Goal: Navigation & Orientation: Understand site structure

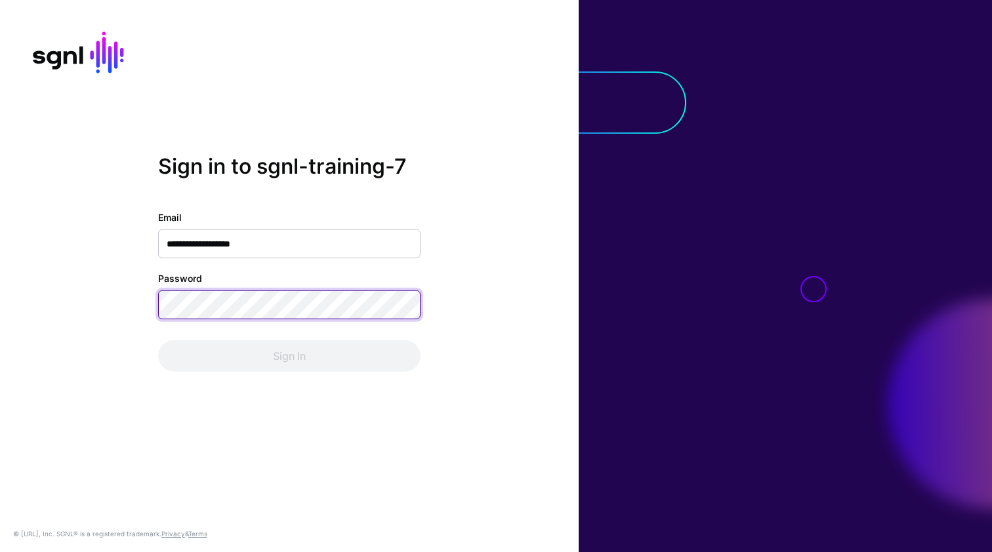
click at [289, 356] on button "Sign In" at bounding box center [289, 355] width 262 height 31
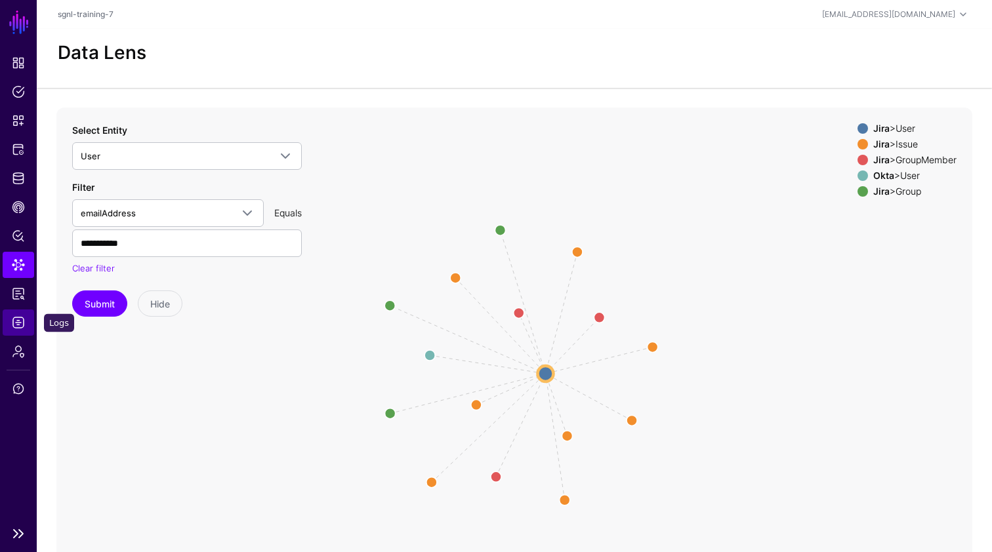
click at [20, 326] on span "Logs" at bounding box center [18, 322] width 13 height 13
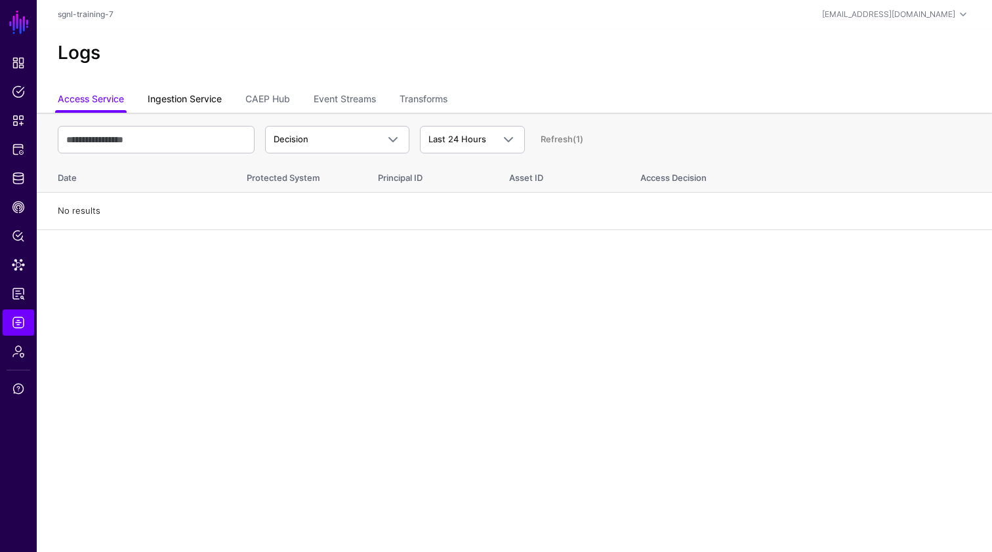
click at [195, 102] on link "Ingestion Service" at bounding box center [185, 100] width 74 height 25
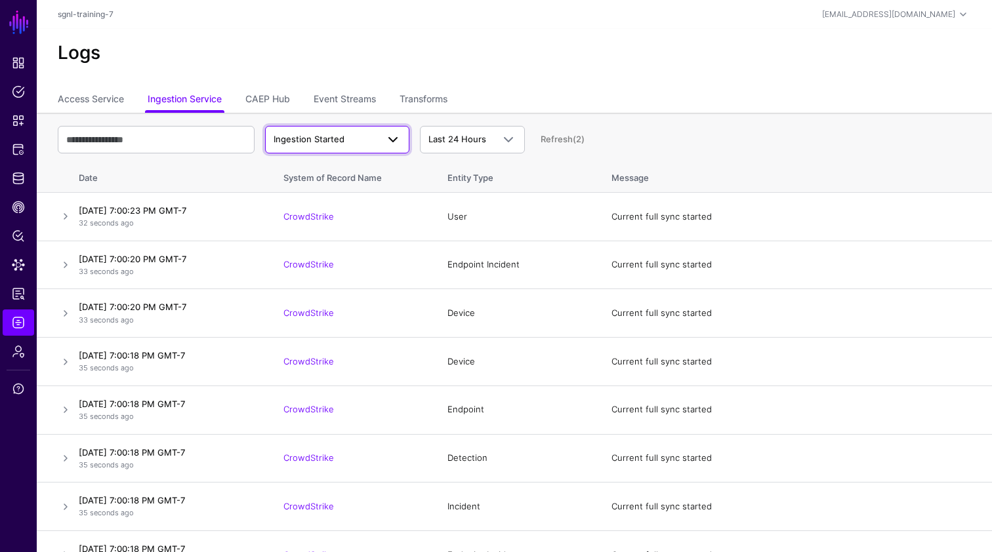
click at [368, 137] on span "Ingestion Started" at bounding box center [326, 139] width 104 height 13
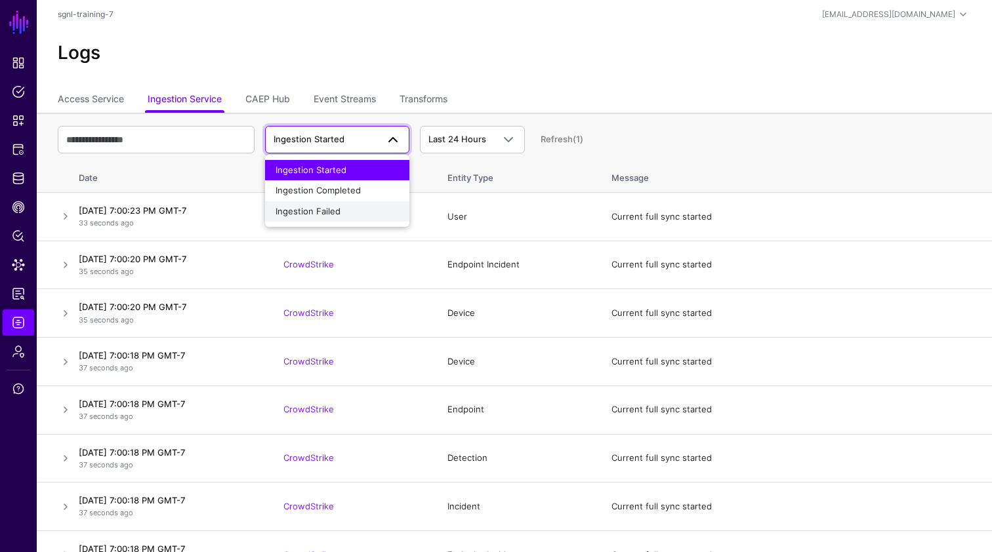
click at [331, 212] on span "Ingestion Failed" at bounding box center [308, 211] width 65 height 10
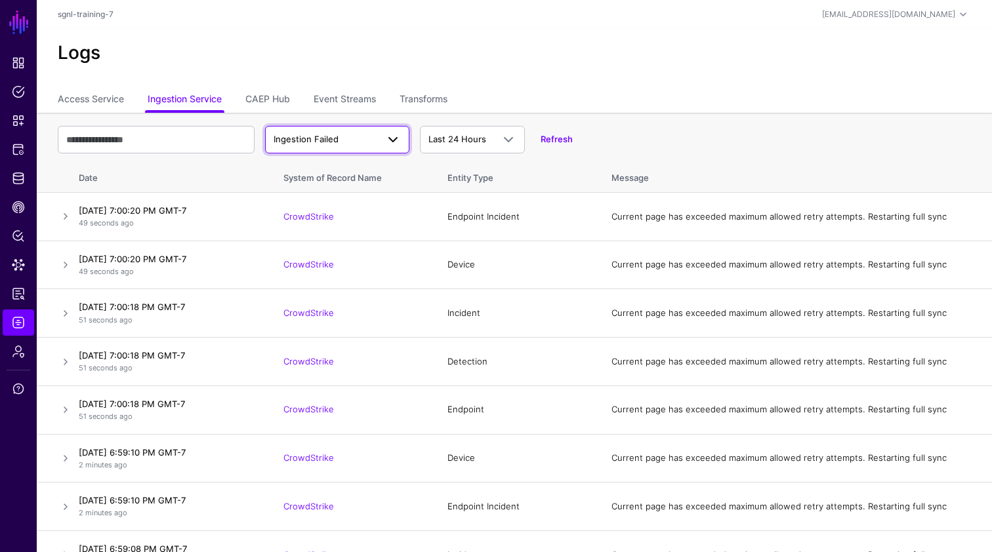
click at [336, 143] on span "Ingestion Failed" at bounding box center [306, 139] width 65 height 10
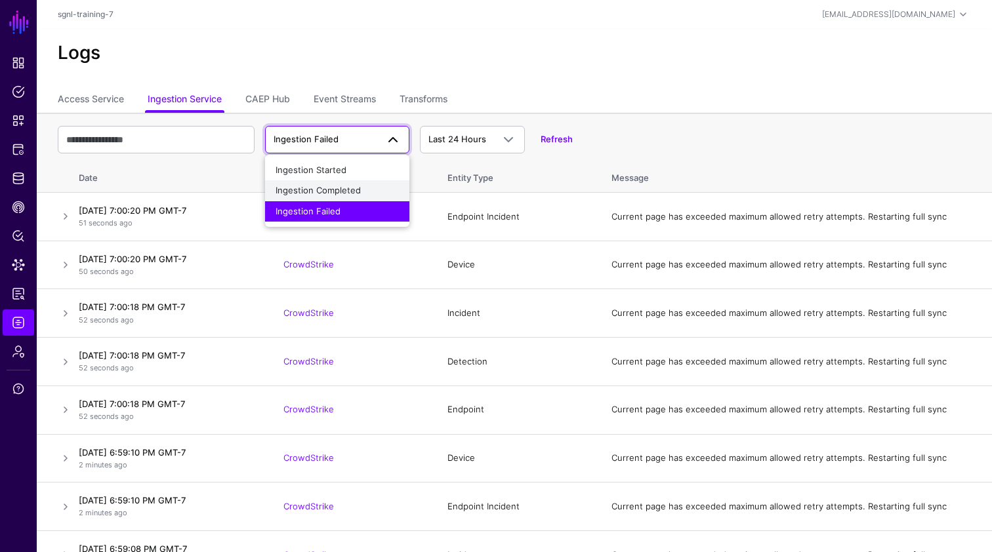
click at [333, 180] on button "Ingestion Completed" at bounding box center [337, 190] width 144 height 21
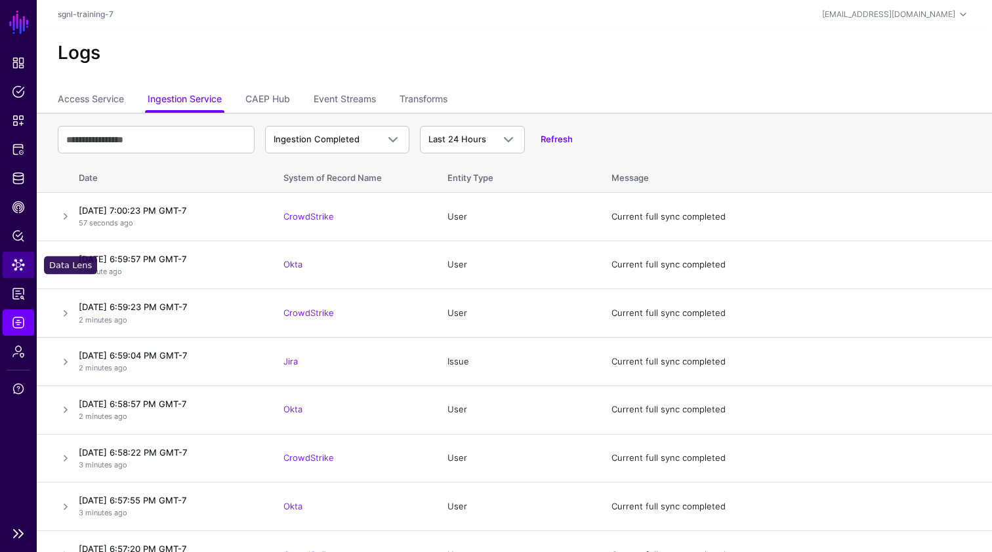
click at [14, 270] on span "Data Lens" at bounding box center [18, 264] width 13 height 13
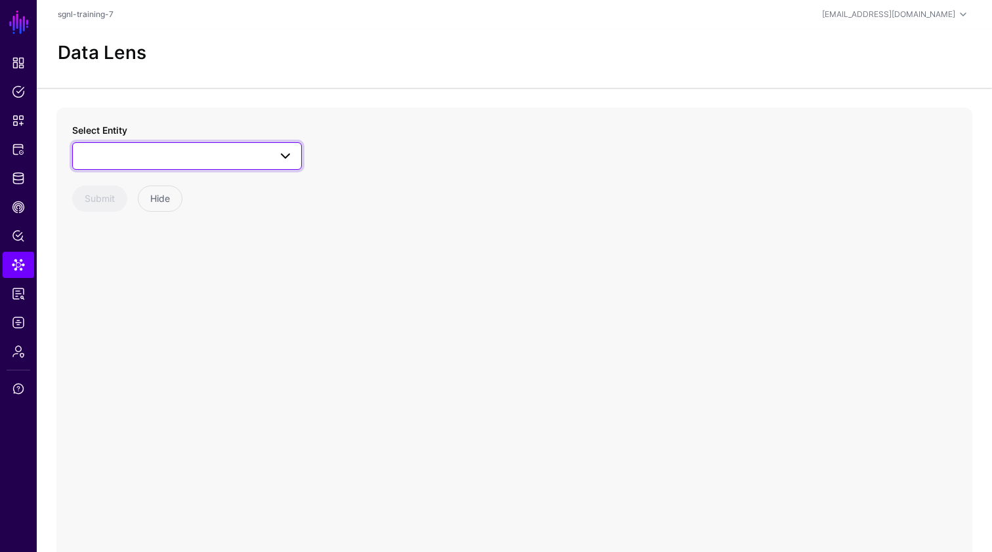
click at [252, 150] on span at bounding box center [187, 156] width 213 height 16
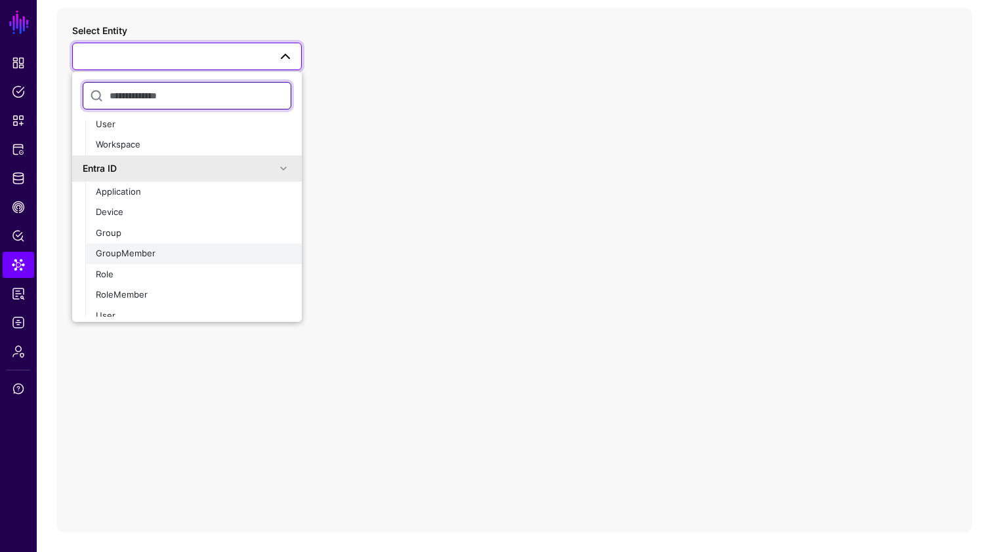
scroll to position [99, 0]
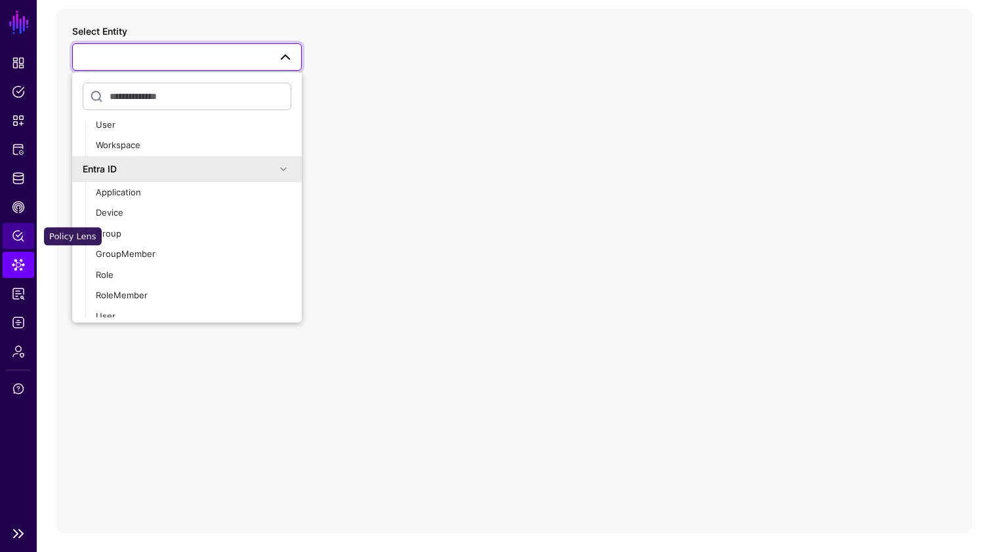
click at [24, 232] on span "Policy Lens" at bounding box center [18, 236] width 13 height 13
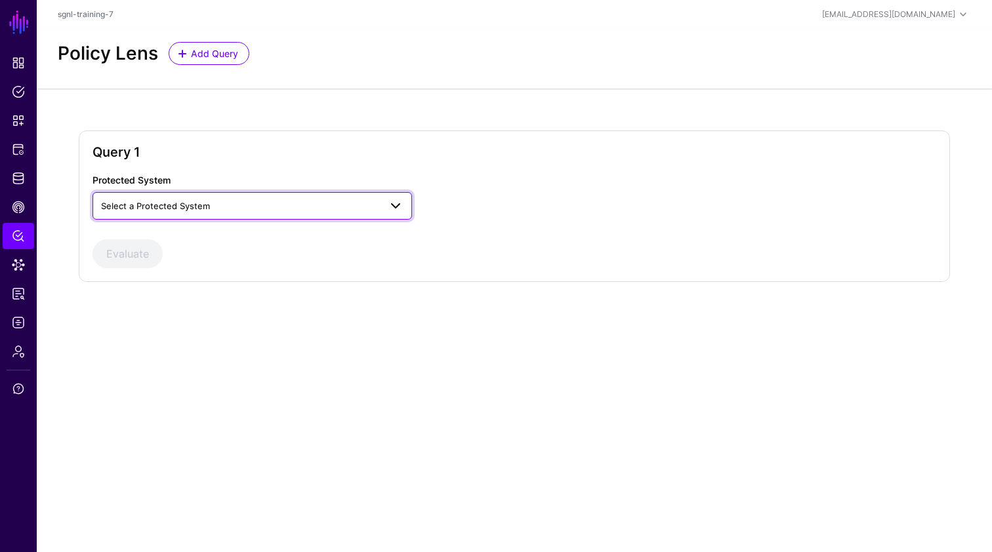
click at [321, 202] on span "Select a Protected System" at bounding box center [240, 206] width 279 height 14
click at [316, 206] on span "Select a Protected System" at bounding box center [240, 206] width 279 height 14
click at [306, 205] on span "Select a Protected System" at bounding box center [240, 206] width 279 height 14
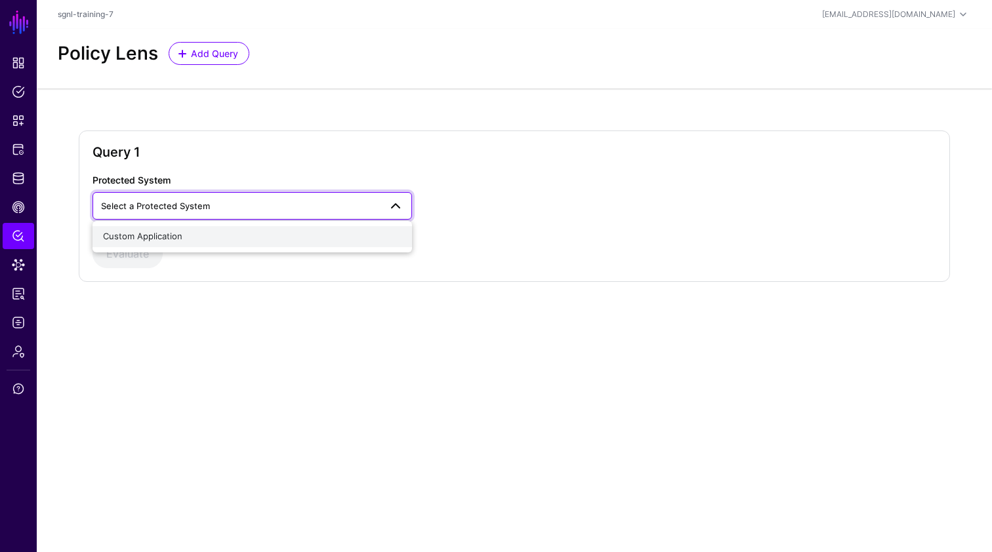
click at [207, 237] on div "Custom Application" at bounding box center [252, 236] width 299 height 13
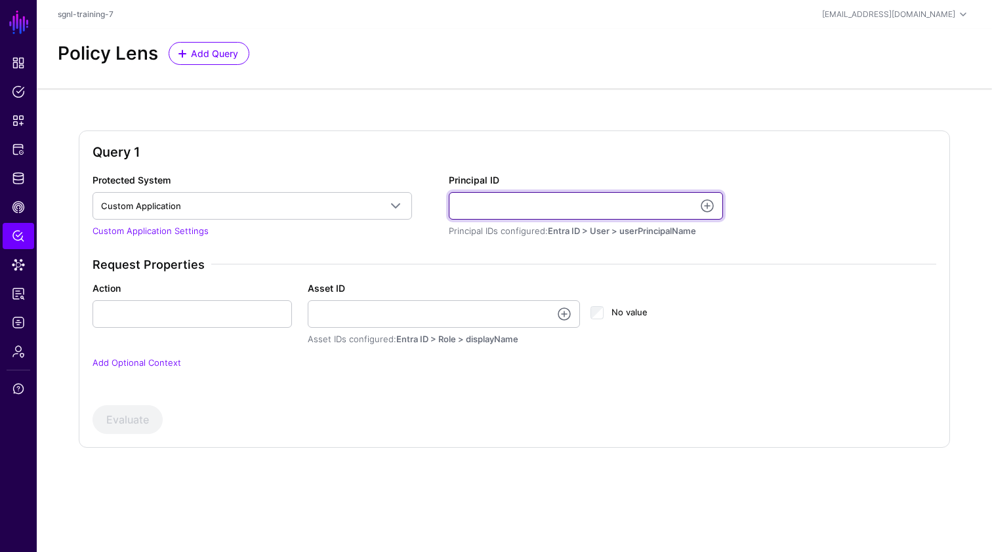
click at [512, 194] on input "Principal ID" at bounding box center [586, 206] width 274 height 28
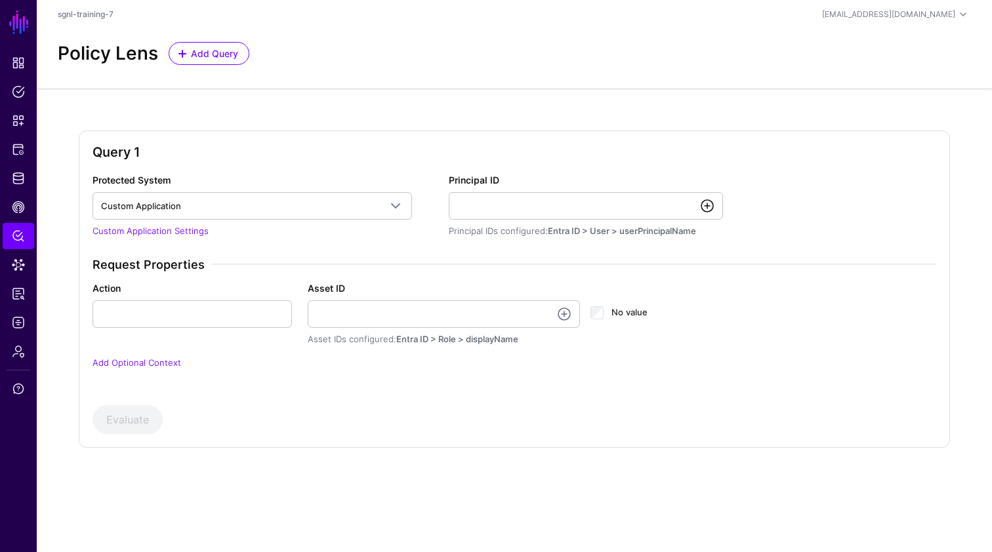
click at [703, 205] on link at bounding box center [707, 206] width 16 height 16
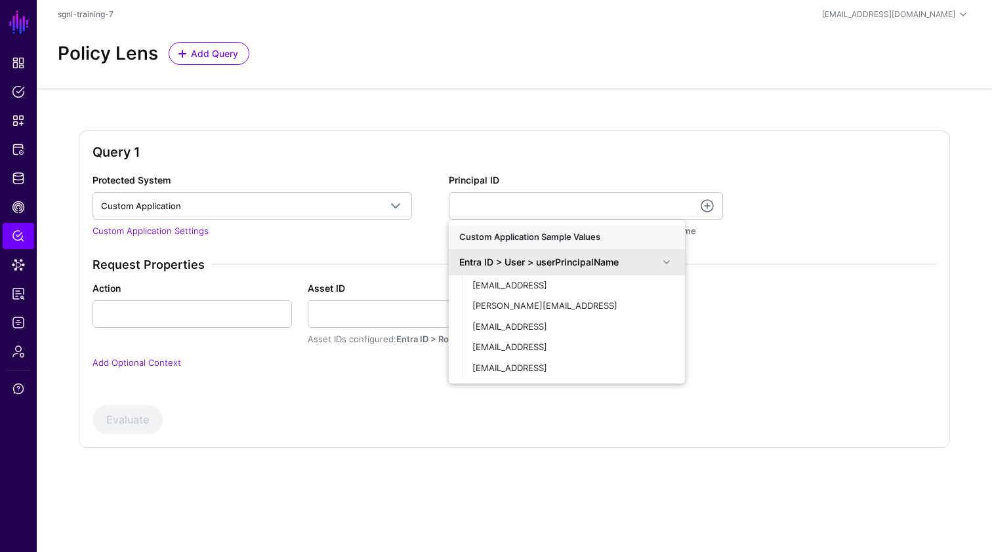
click at [724, 352] on div "Request Properties Action Asset ID Asset IDs configured: Entra ID > Role > disp…" at bounding box center [514, 322] width 854 height 129
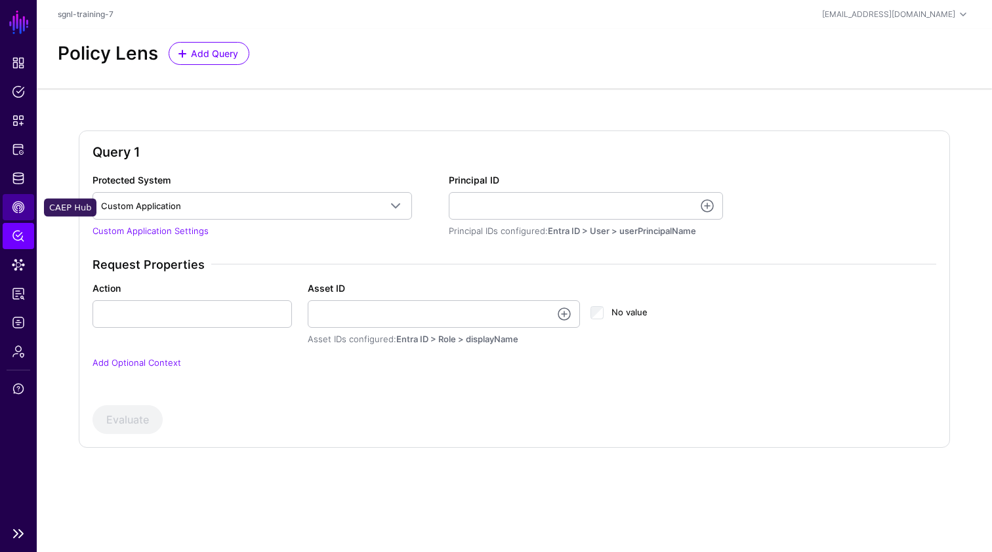
click at [18, 205] on span "CAEP Hub" at bounding box center [18, 207] width 13 height 13
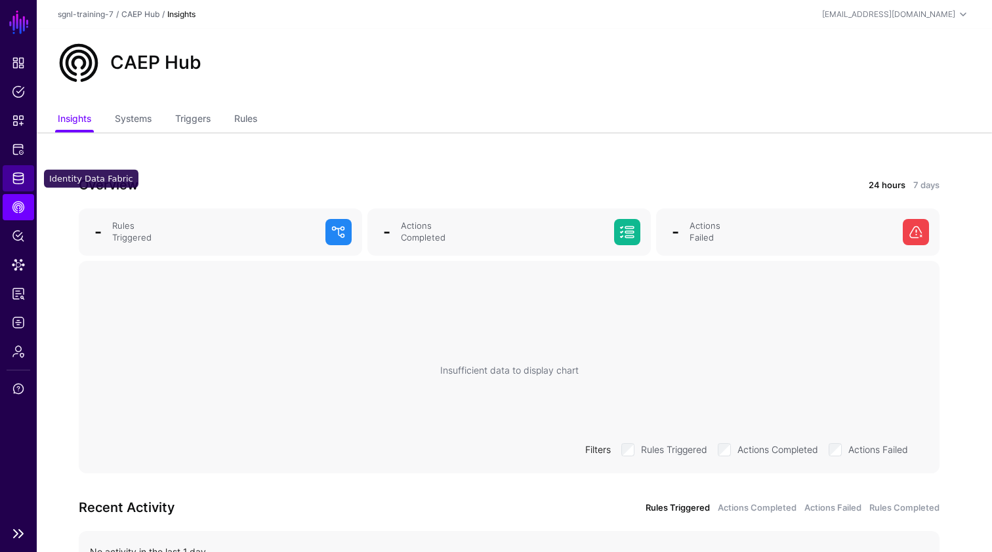
click at [25, 182] on link "Identity Data Fabric" at bounding box center [18, 178] width 31 height 26
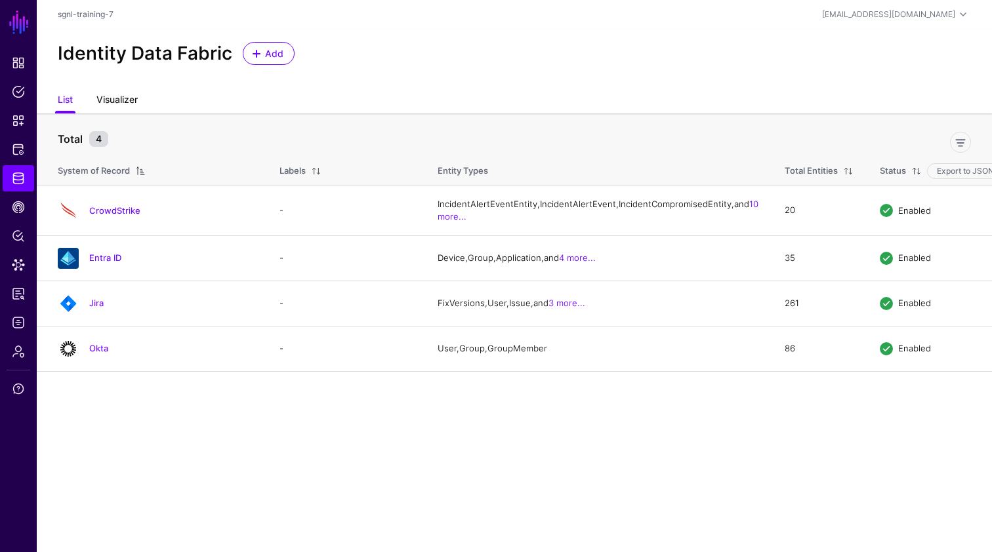
click at [130, 100] on link "Visualizer" at bounding box center [116, 101] width 41 height 25
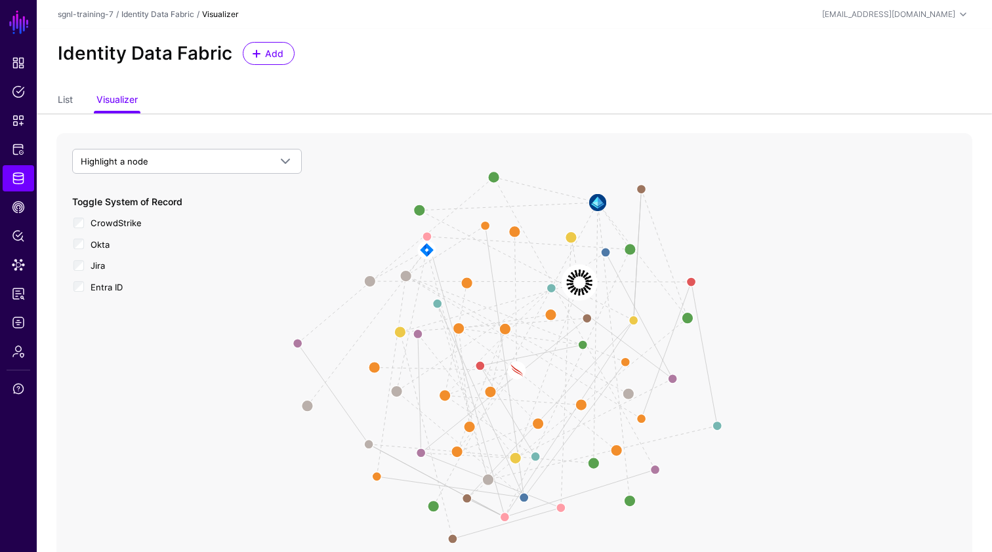
click at [577, 279] on image at bounding box center [579, 283] width 35 height 35
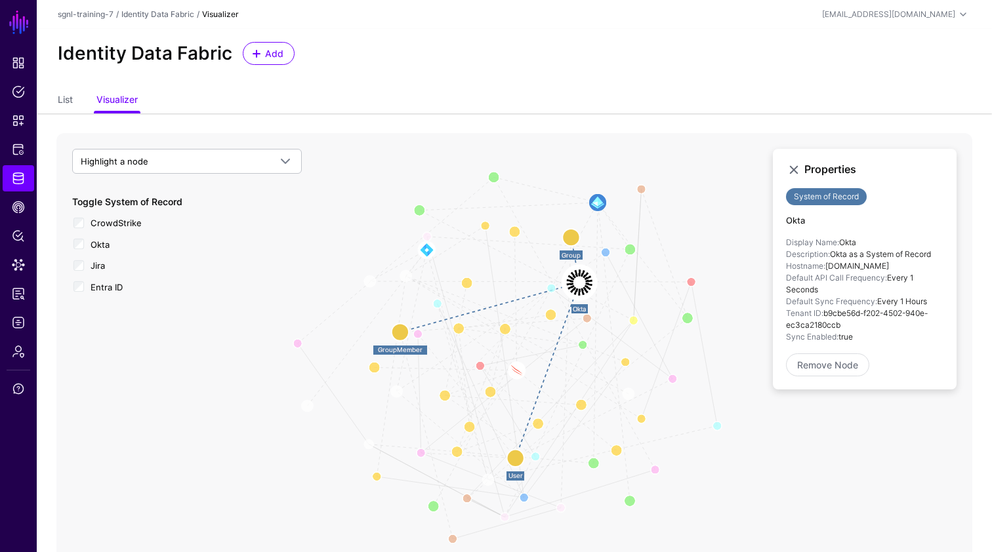
click at [577, 279] on image at bounding box center [579, 283] width 35 height 35
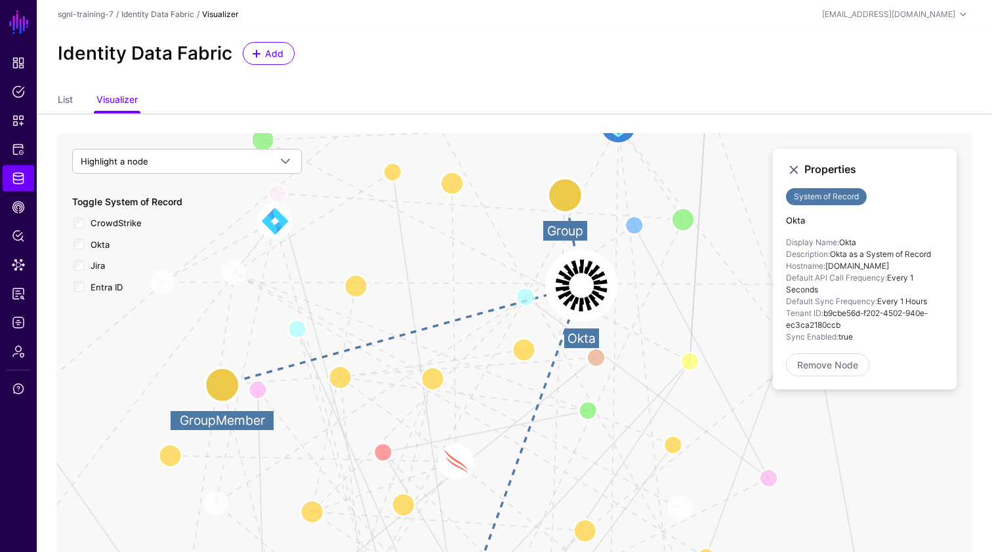
click at [567, 205] on circle at bounding box center [565, 195] width 35 height 35
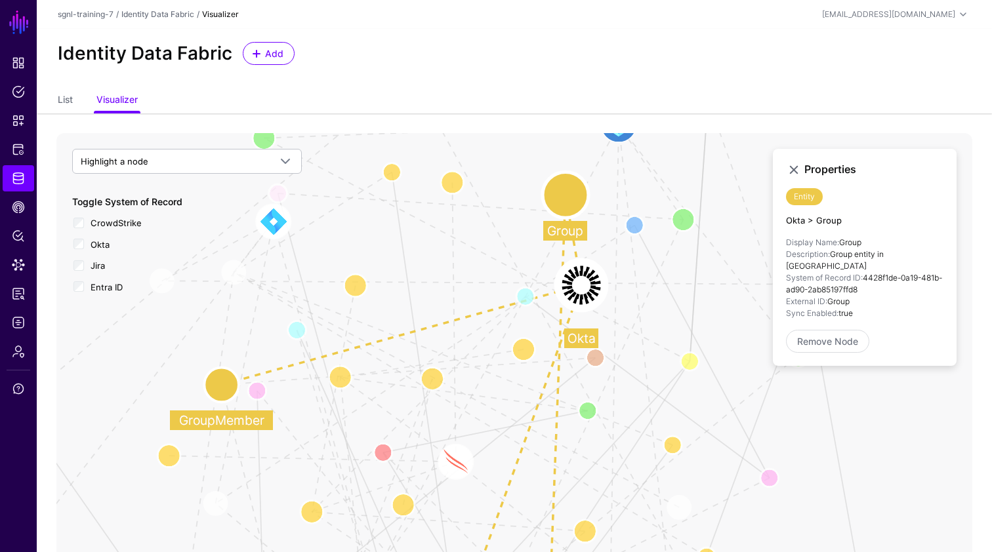
click at [224, 382] on circle at bounding box center [221, 385] width 35 height 35
